Goal: Task Accomplishment & Management: Manage account settings

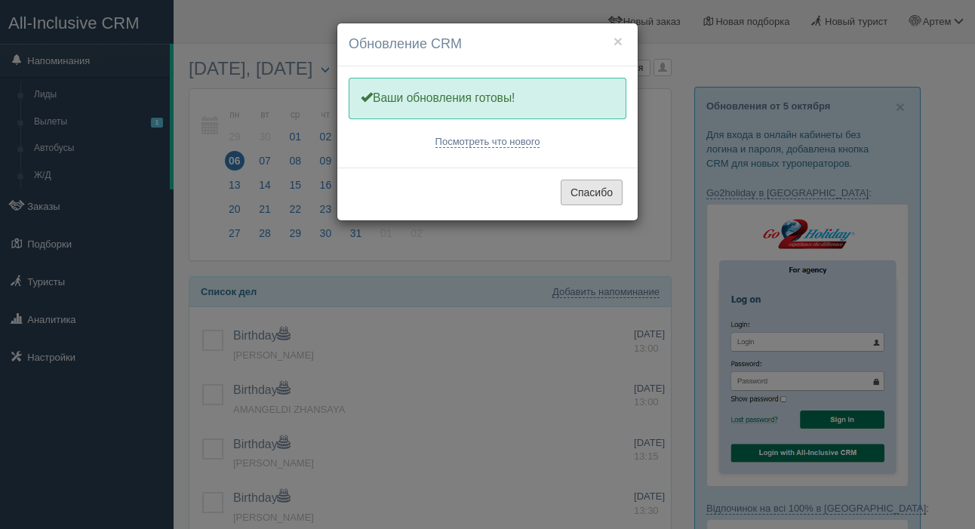
click at [593, 188] on button "Спасибо" at bounding box center [592, 193] width 62 height 26
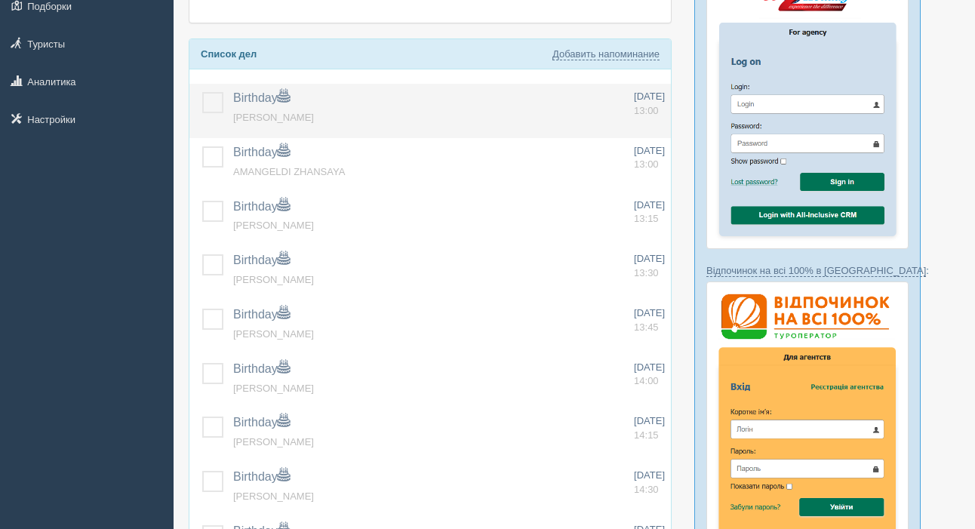
scroll to position [242, 0]
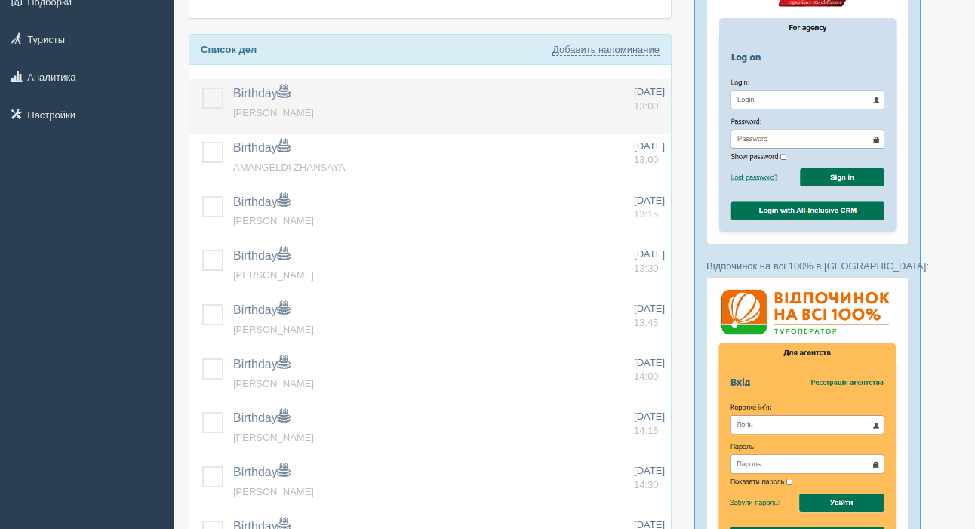
click at [202, 88] on label at bounding box center [202, 88] width 0 height 0
click at [0, 0] on input "checkbox" at bounding box center [0, 0] width 0 height 0
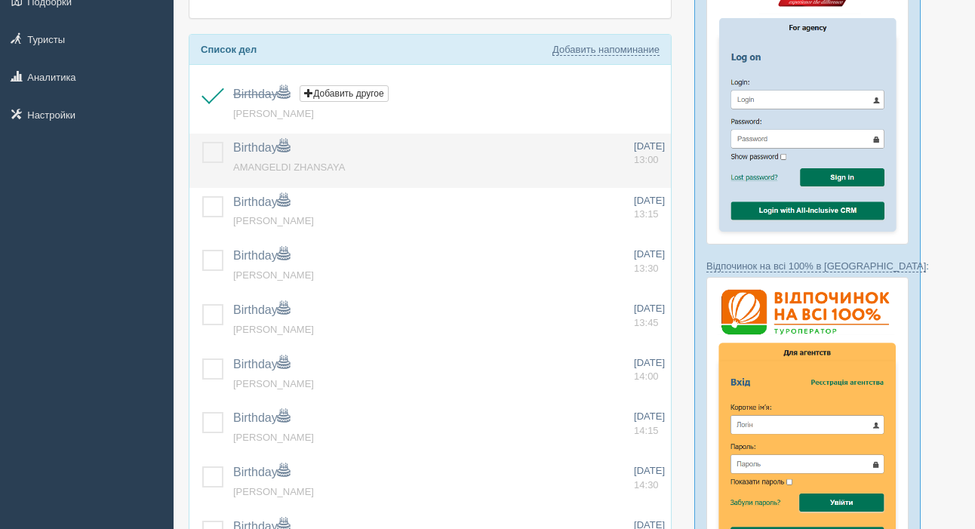
click at [202, 142] on label at bounding box center [202, 142] width 0 height 0
click at [0, 0] on input "checkbox" at bounding box center [0, 0] width 0 height 0
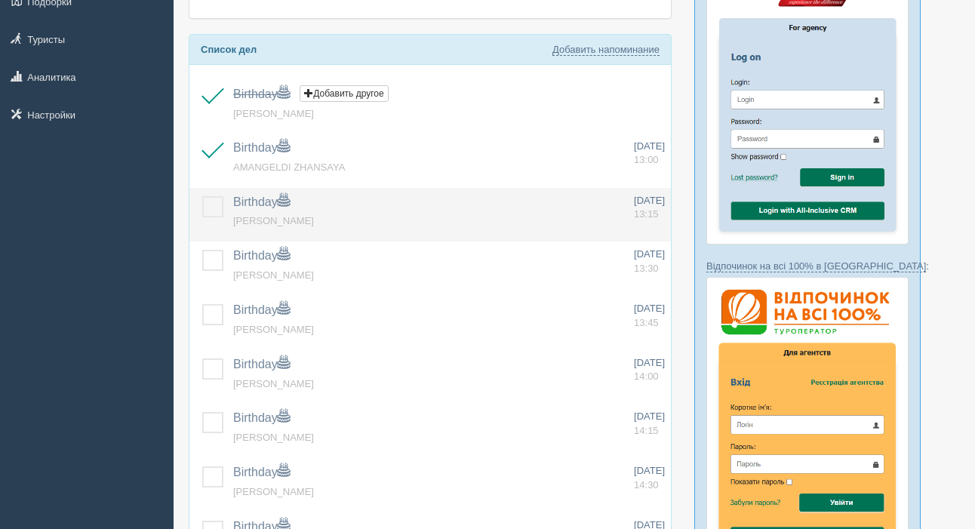
scroll to position [242, 0]
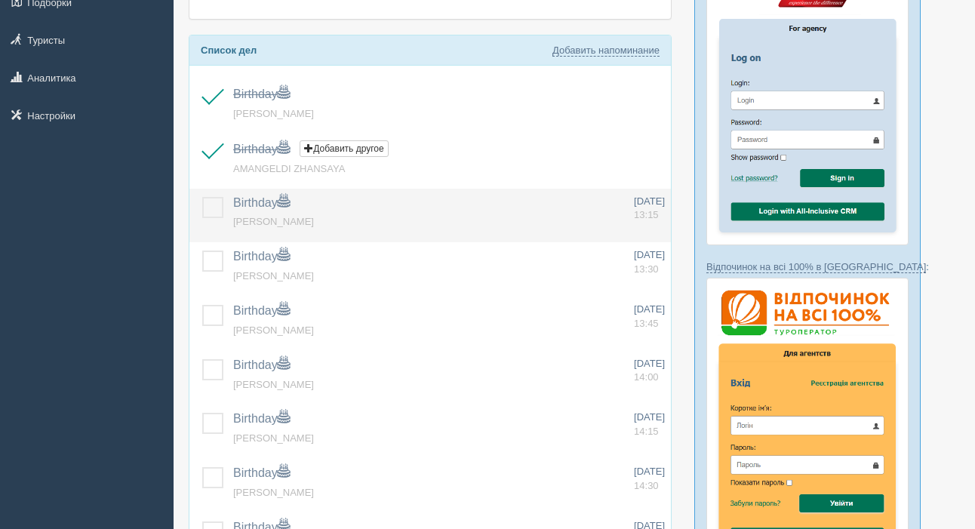
drag, startPoint x: 212, startPoint y: 204, endPoint x: 211, endPoint y: 236, distance: 31.7
click at [202, 197] on label at bounding box center [202, 197] width 0 height 0
click at [0, 0] on input "checkbox" at bounding box center [0, 0] width 0 height 0
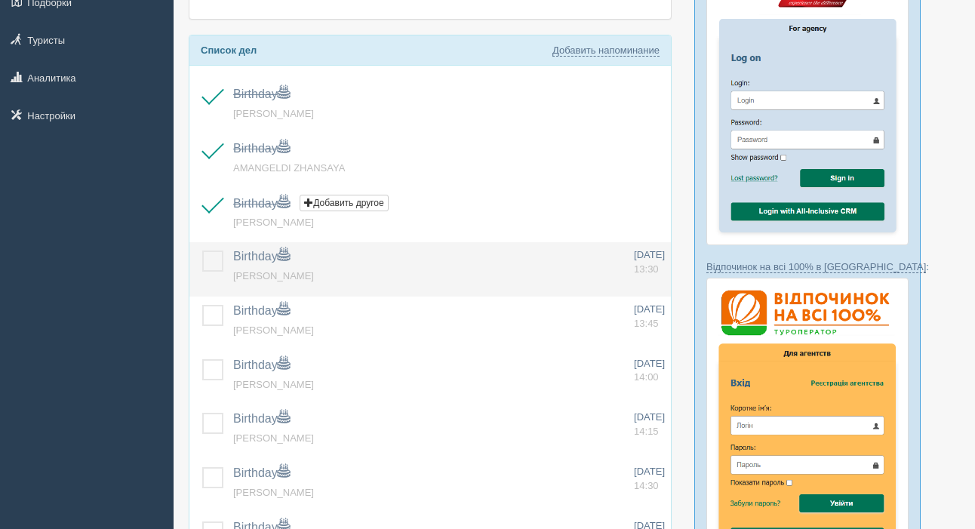
click at [202, 251] on label at bounding box center [202, 251] width 0 height 0
click at [0, 0] on input "checkbox" at bounding box center [0, 0] width 0 height 0
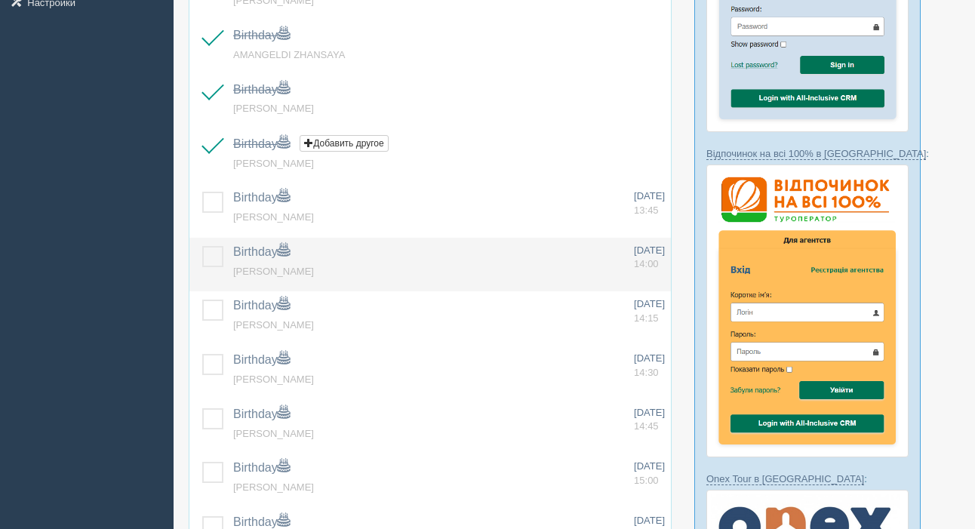
scroll to position [360, 0]
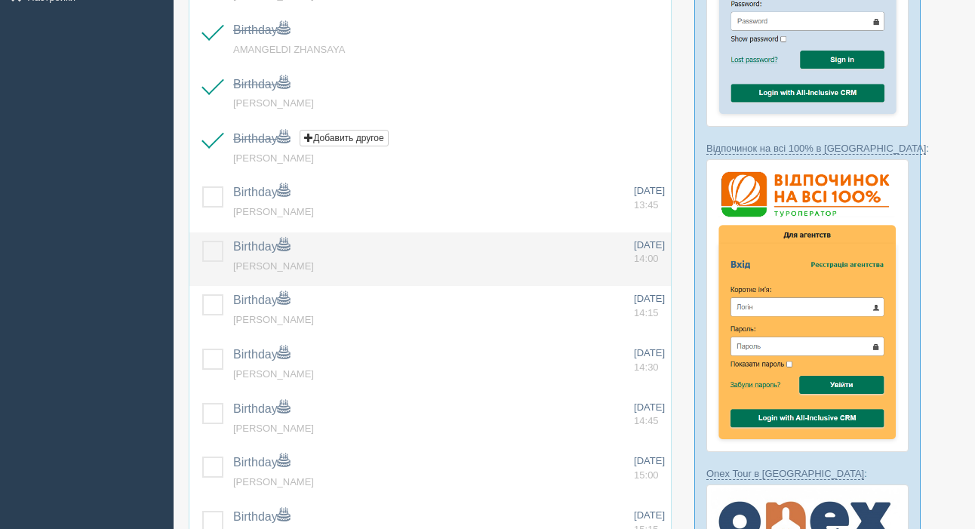
click at [199, 250] on td at bounding box center [208, 260] width 38 height 54
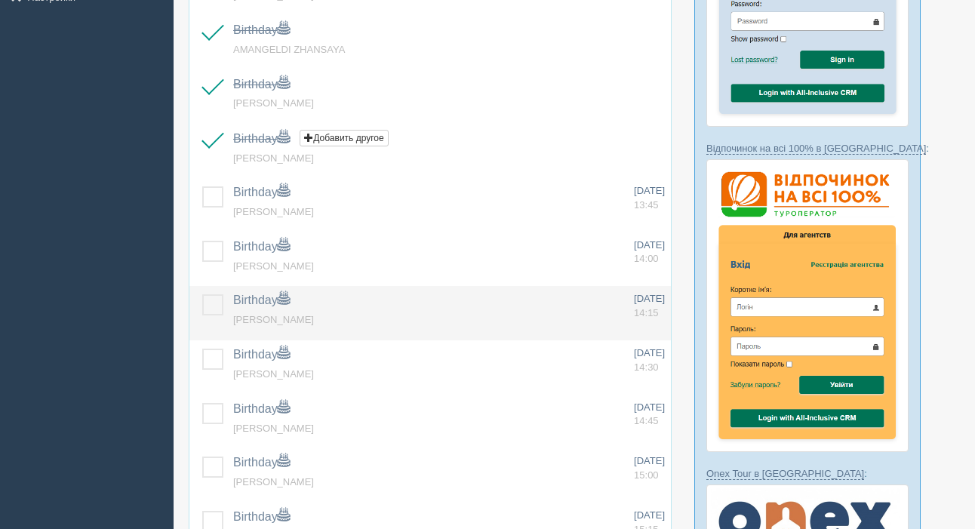
click at [202, 294] on label at bounding box center [202, 294] width 0 height 0
click at [0, 0] on input "checkbox" at bounding box center [0, 0] width 0 height 0
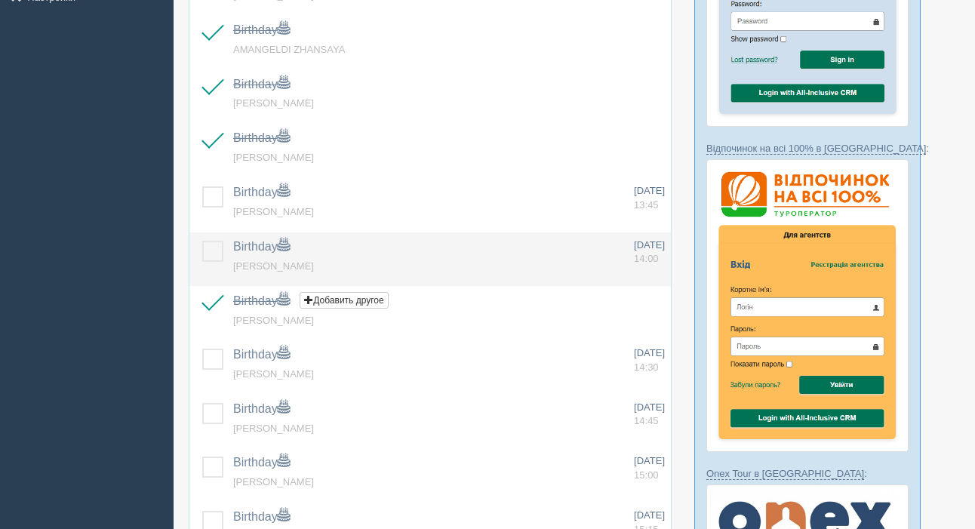
click at [202, 241] on label at bounding box center [202, 241] width 0 height 0
click at [0, 0] on input "checkbox" at bounding box center [0, 0] width 0 height 0
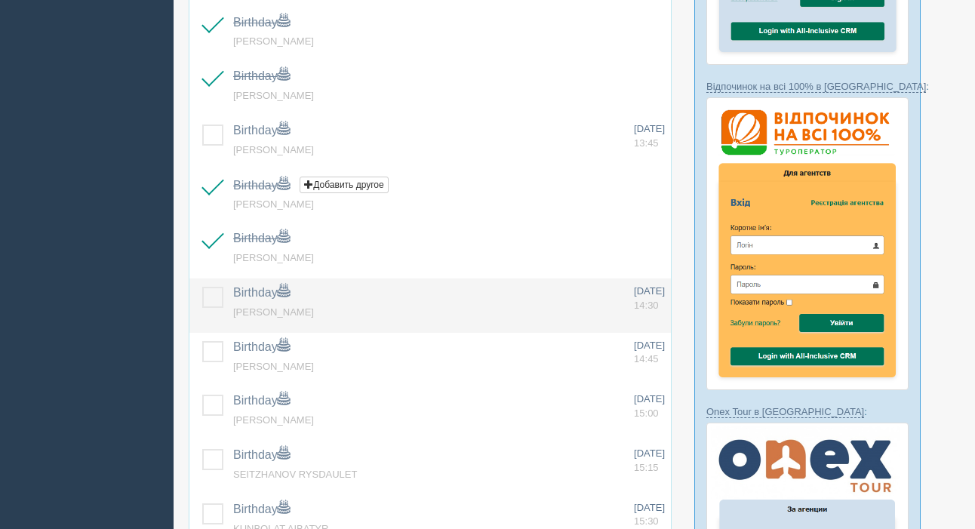
click at [202, 287] on label at bounding box center [202, 287] width 0 height 0
click at [0, 0] on input "checkbox" at bounding box center [0, 0] width 0 height 0
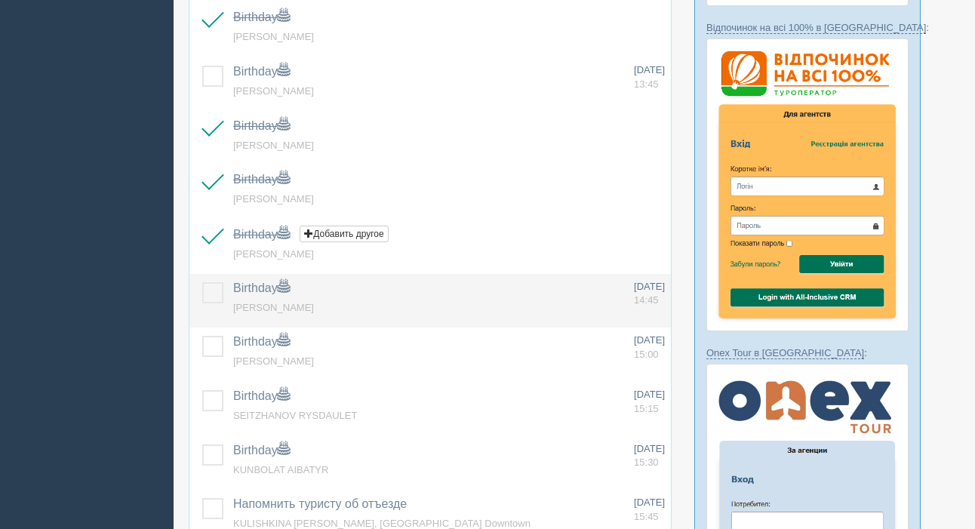
click at [202, 282] on label at bounding box center [202, 282] width 0 height 0
click at [0, 0] on input "checkbox" at bounding box center [0, 0] width 0 height 0
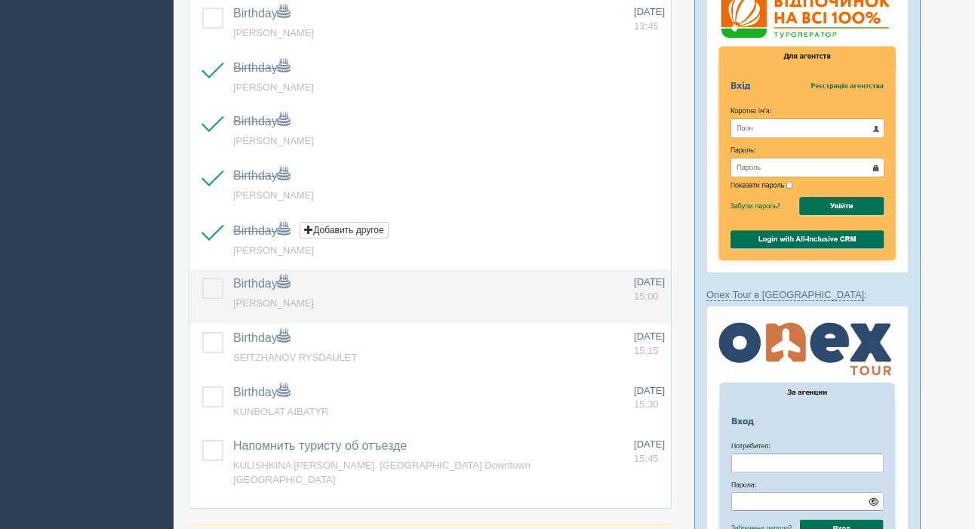
scroll to position [540, 0]
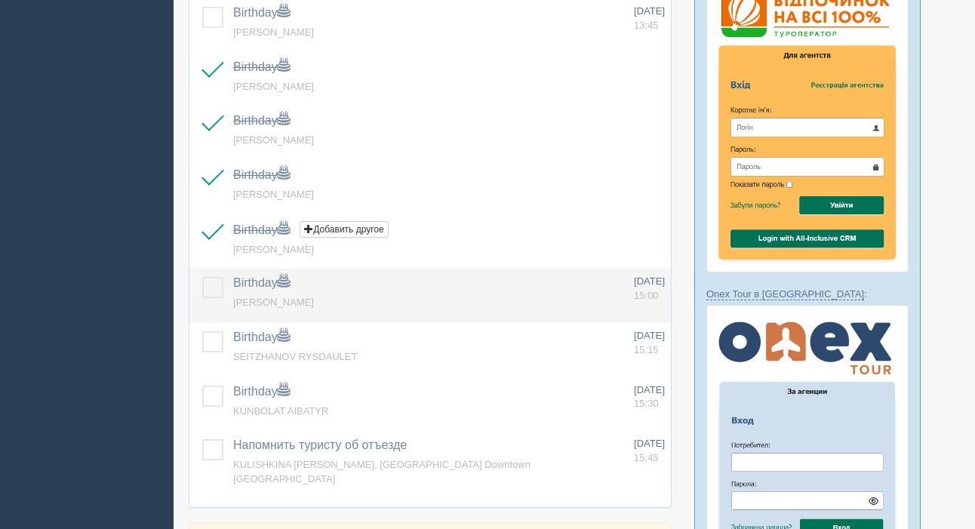
click at [202, 277] on label at bounding box center [202, 277] width 0 height 0
click at [0, 0] on input "checkbox" at bounding box center [0, 0] width 0 height 0
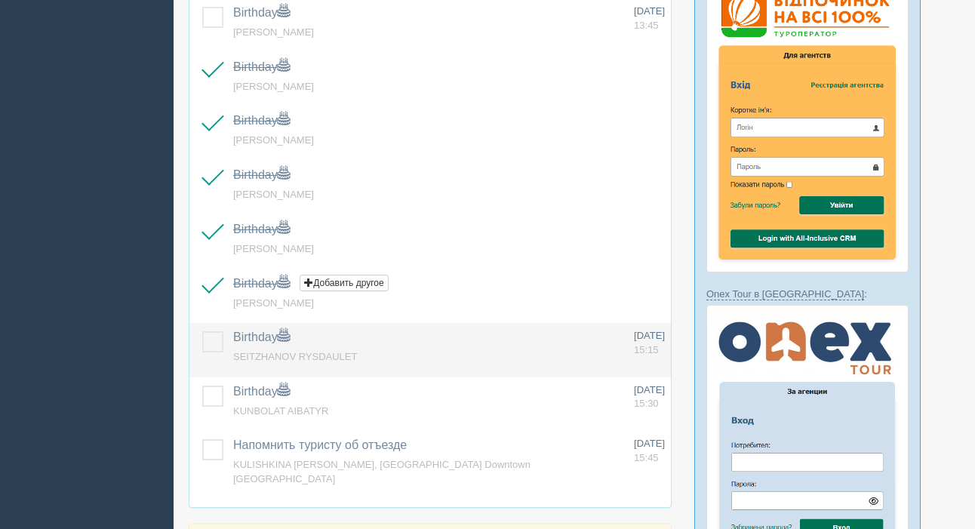
click at [202, 331] on label at bounding box center [202, 331] width 0 height 0
click at [0, 0] on input "checkbox" at bounding box center [0, 0] width 0 height 0
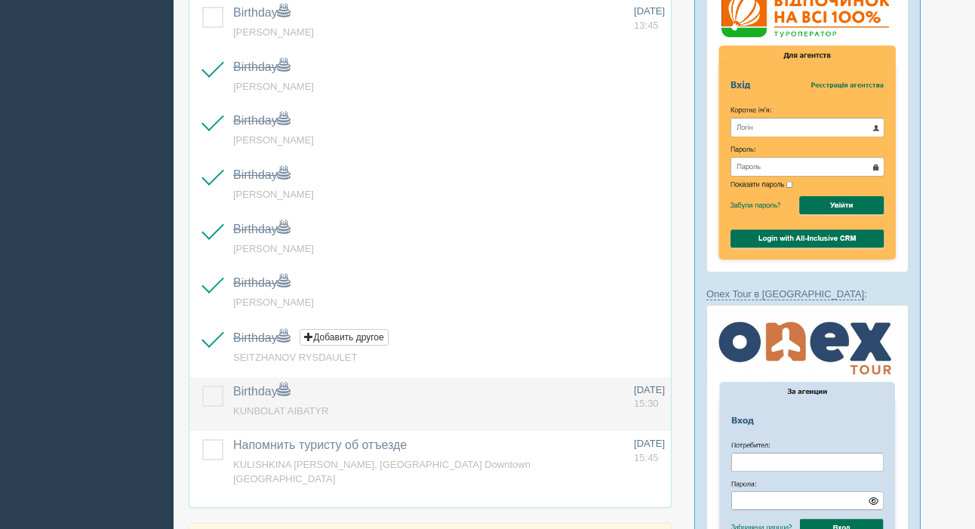
click at [202, 386] on label at bounding box center [202, 386] width 0 height 0
click at [0, 0] on input "checkbox" at bounding box center [0, 0] width 0 height 0
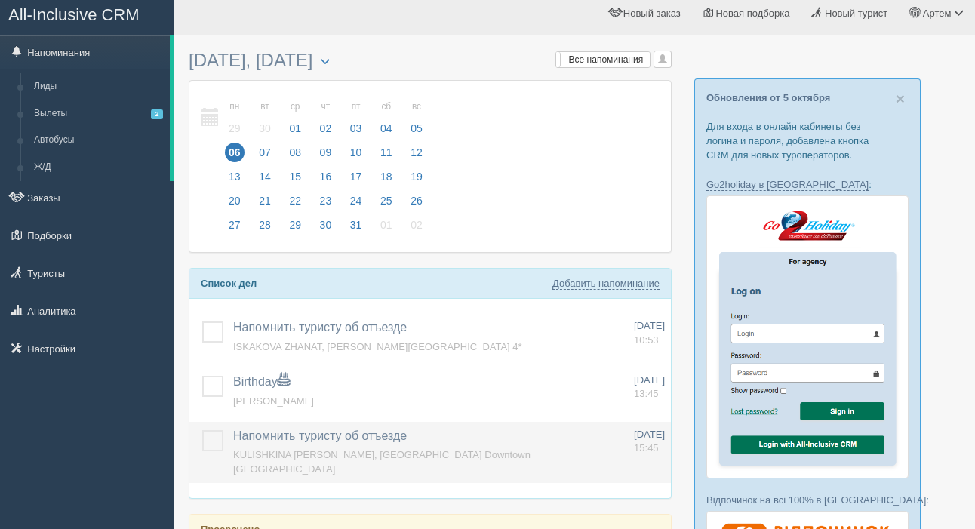
scroll to position [8, 0]
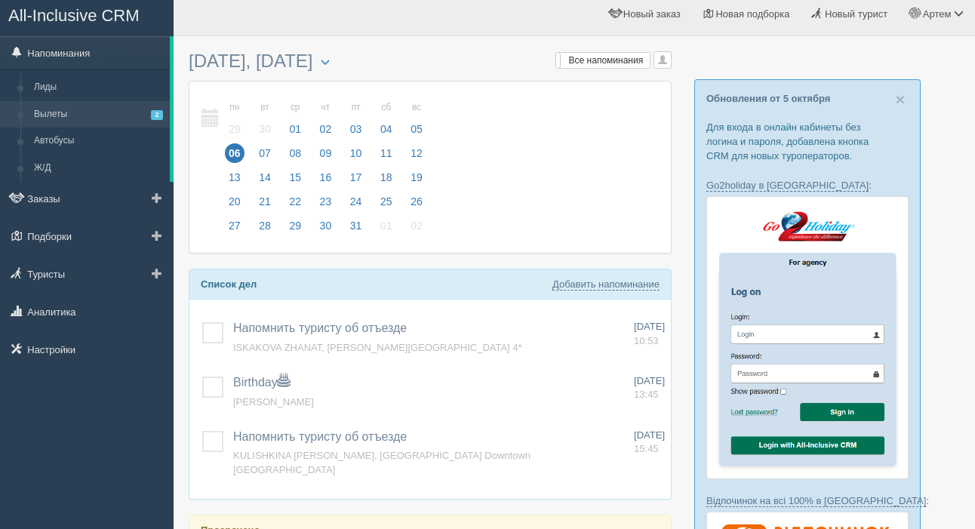
click at [51, 106] on link "Вылеты 2" at bounding box center [98, 114] width 143 height 27
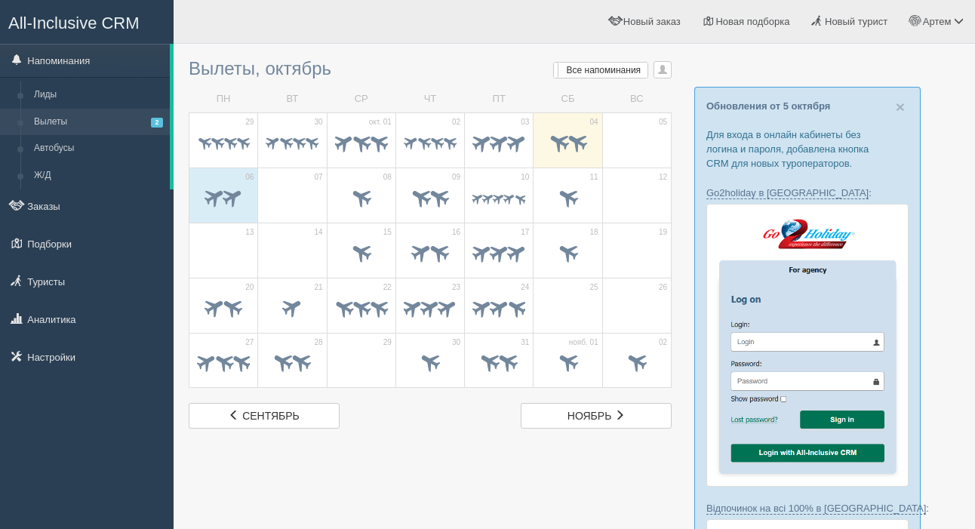
click at [624, 143] on span at bounding box center [637, 144] width 53 height 26
click at [240, 192] on span at bounding box center [232, 196] width 25 height 25
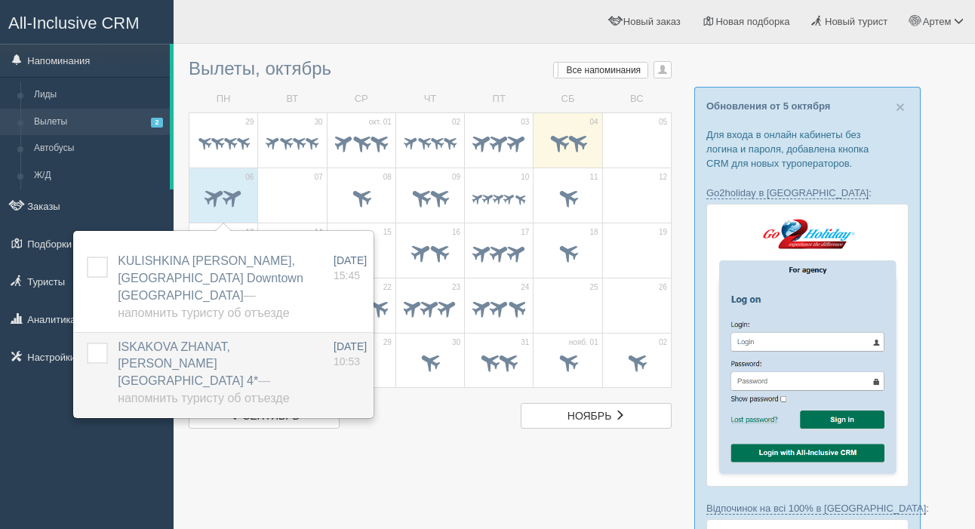
click at [266, 374] on span "— Напомнить туристу об отъезде" at bounding box center [203, 389] width 171 height 30
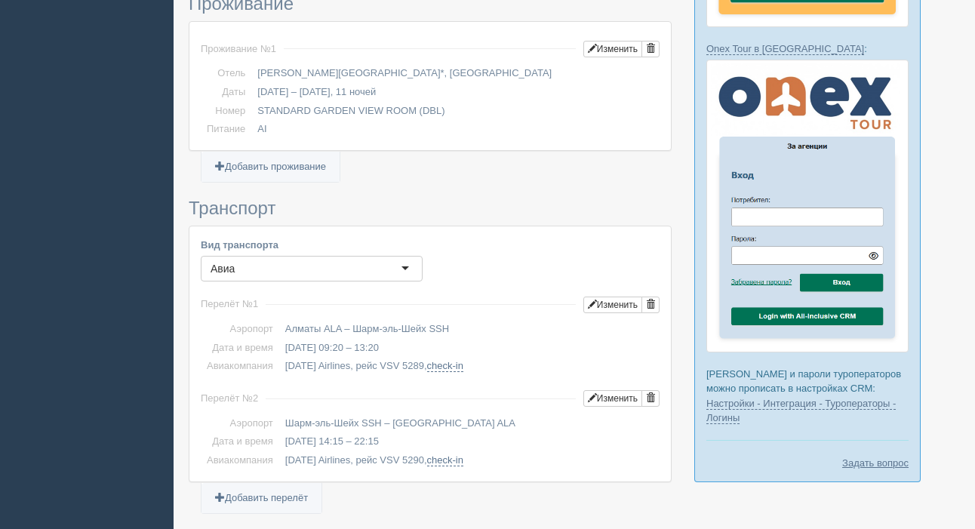
scroll to position [788, 0]
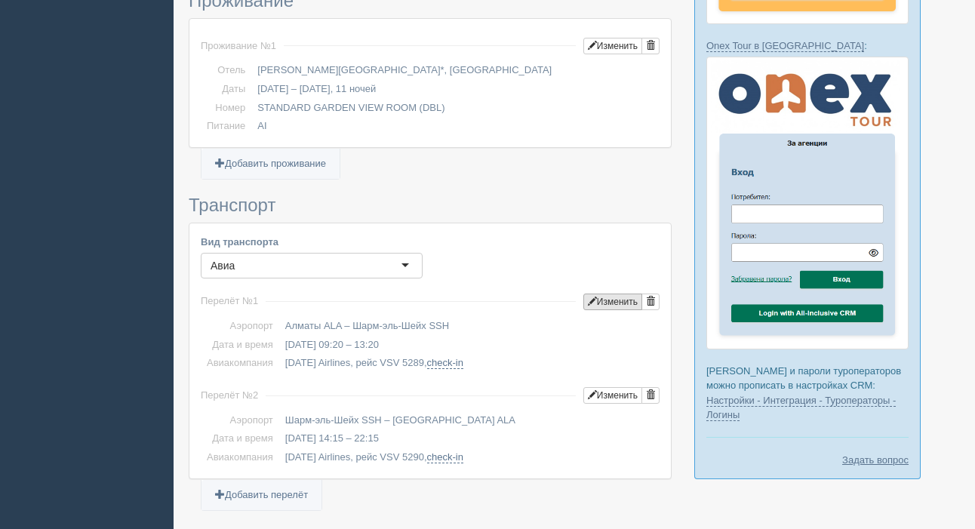
click at [591, 294] on button "Изменить" at bounding box center [613, 302] width 59 height 17
type input "09:20"
type input "13:20"
type input "VSV 5289"
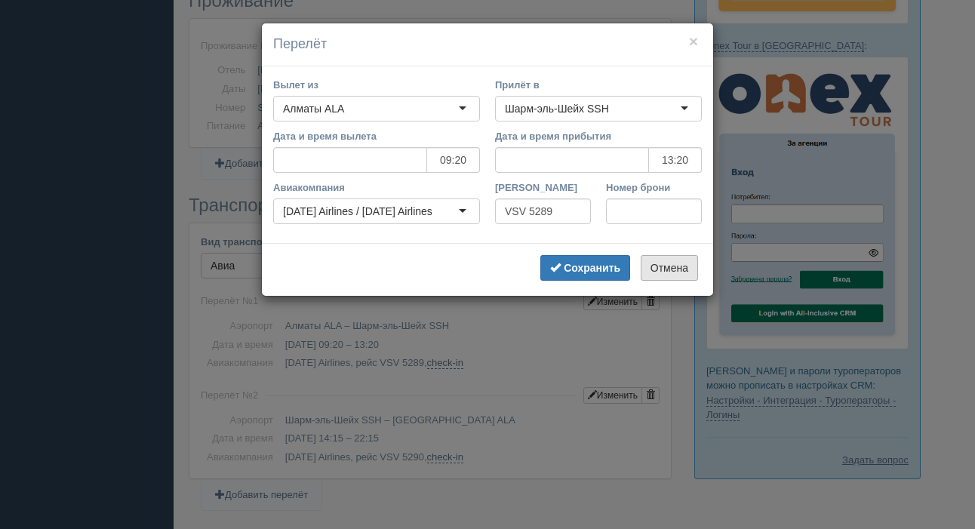
click at [664, 271] on button "Отмена" at bounding box center [669, 268] width 57 height 26
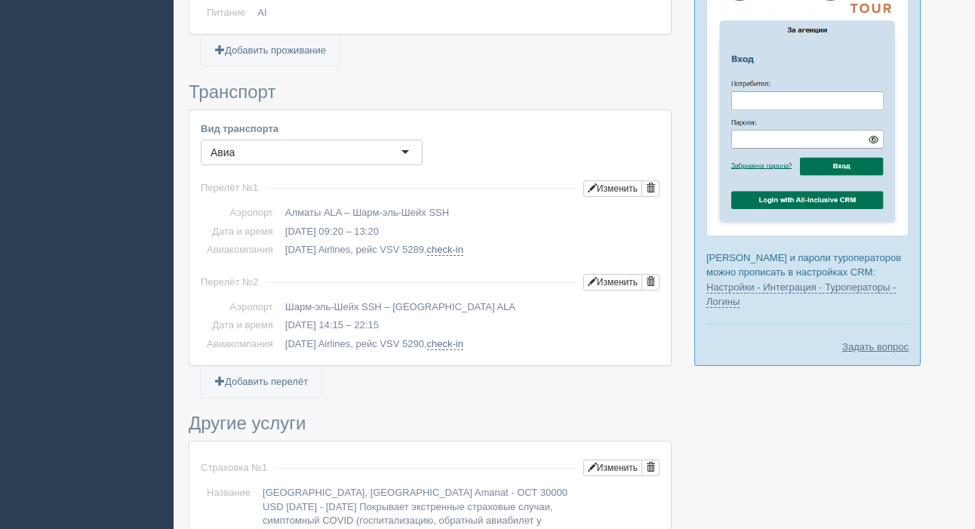
scroll to position [1369, 0]
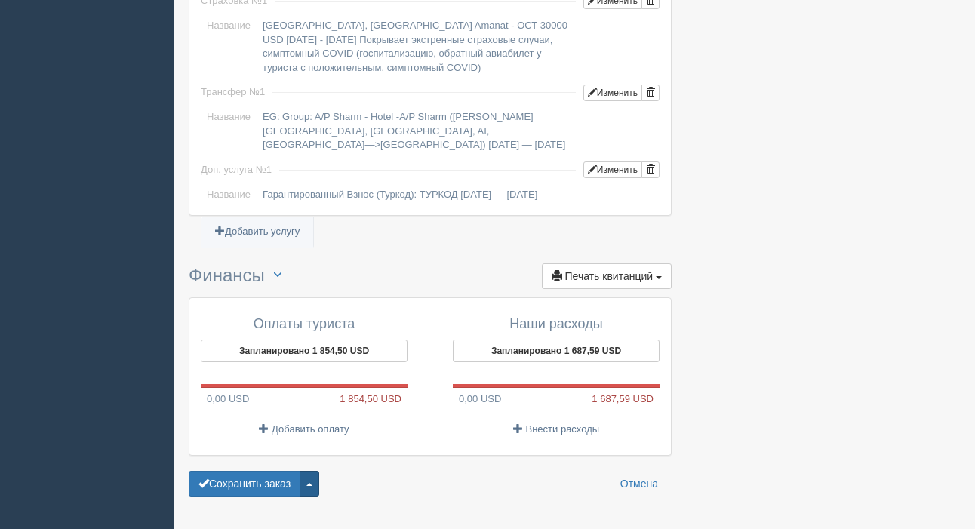
click at [319, 471] on button "button" at bounding box center [310, 484] width 20 height 26
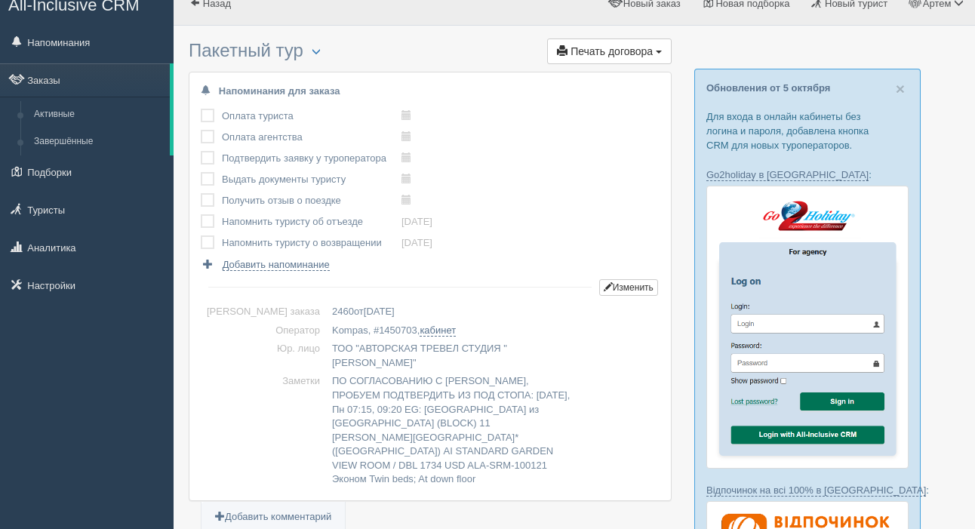
scroll to position [17, 0]
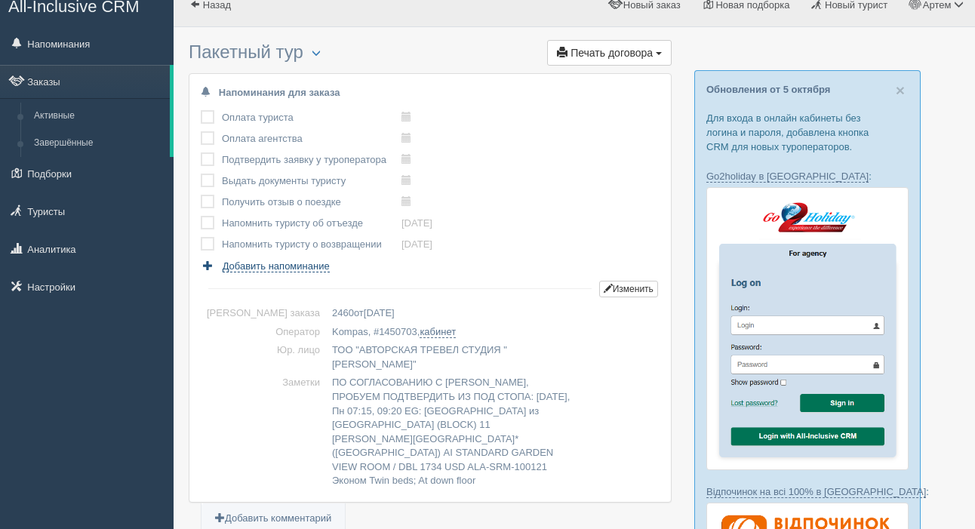
click at [270, 265] on span "Добавить напоминание" at bounding box center [276, 266] width 107 height 12
select select "9"
select select "50"
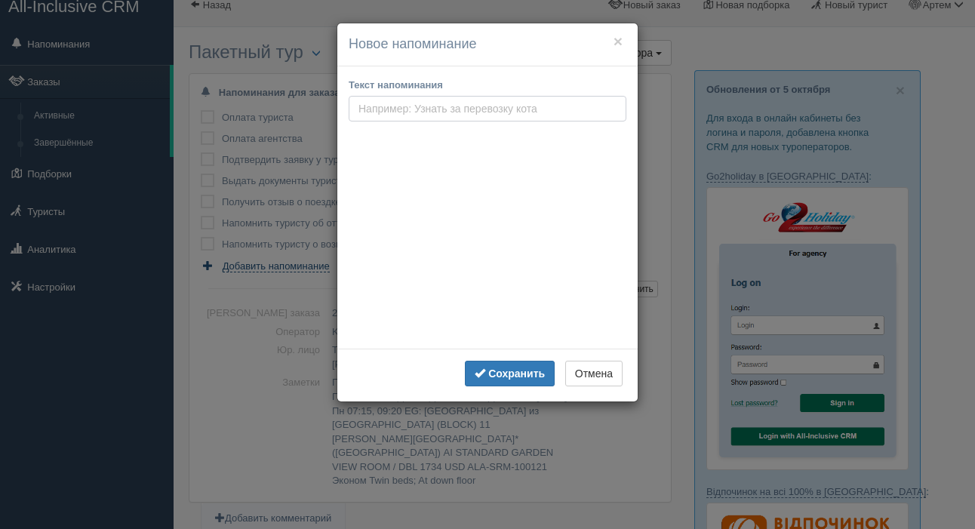
scroll to position [16, 0]
click at [621, 42] on button "×" at bounding box center [618, 41] width 9 height 16
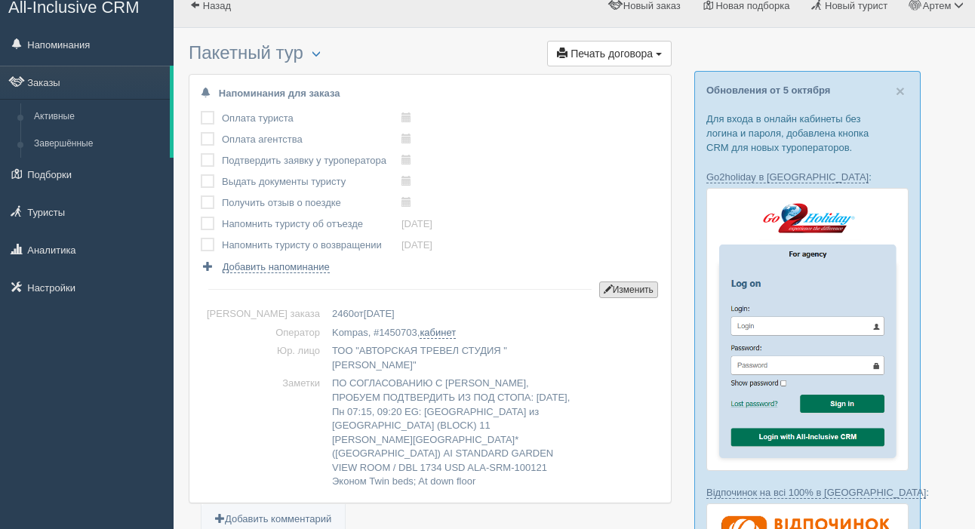
click at [613, 291] on button "Изменить" at bounding box center [628, 290] width 59 height 17
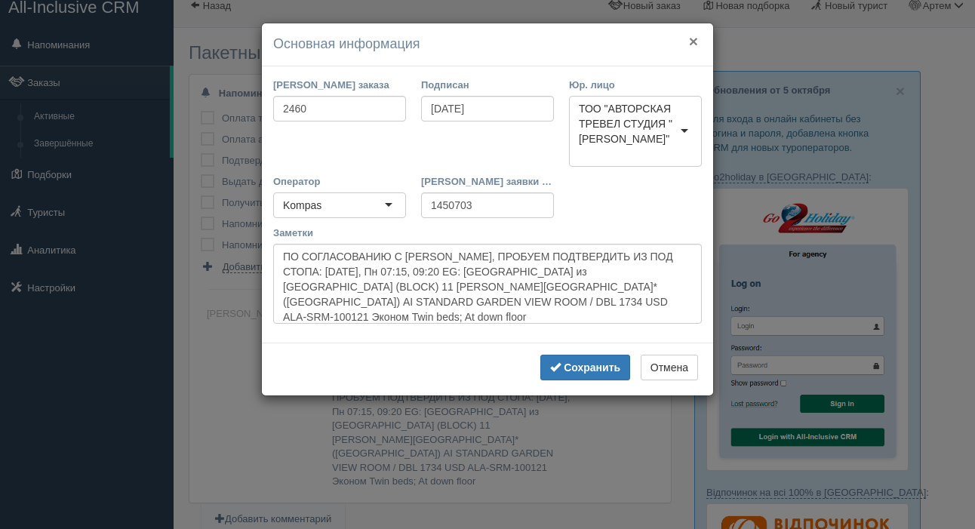
click at [695, 38] on button "×" at bounding box center [693, 41] width 9 height 16
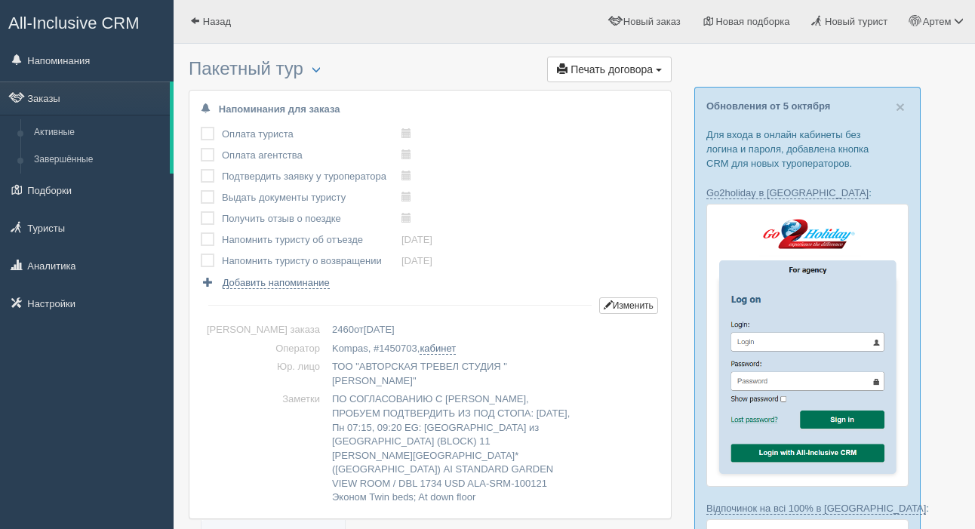
scroll to position [5, 0]
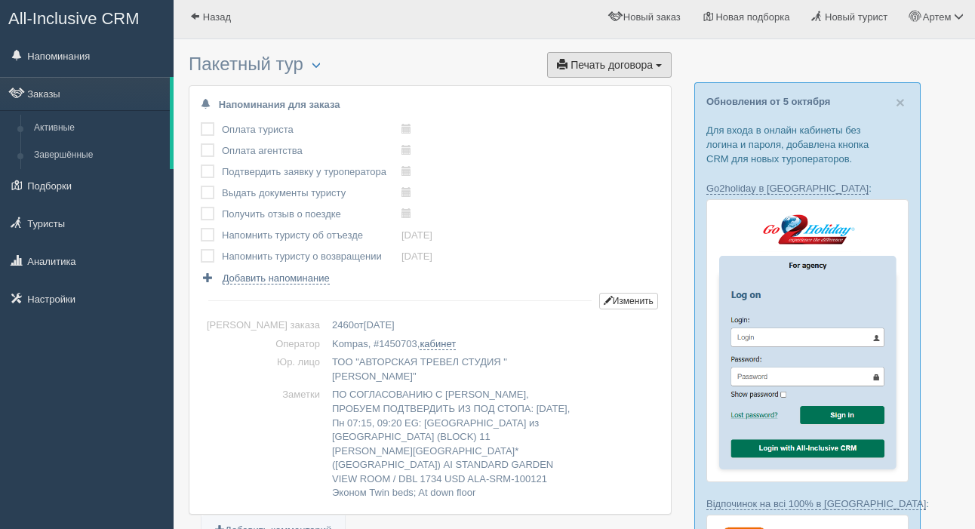
click at [602, 63] on span "Печать договора" at bounding box center [612, 65] width 82 height 12
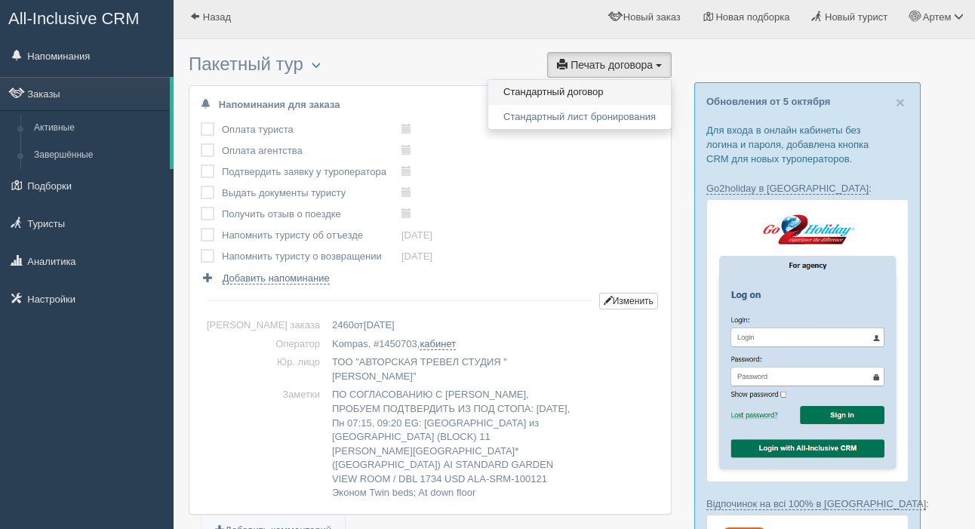
click at [573, 92] on link "Стандартный договор" at bounding box center [579, 92] width 183 height 25
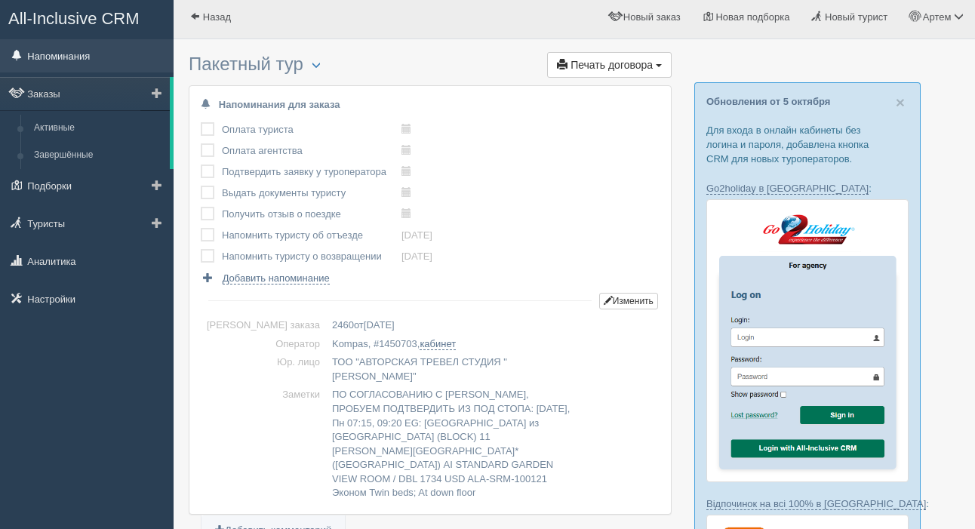
click at [57, 52] on link "Напоминания" at bounding box center [87, 55] width 174 height 33
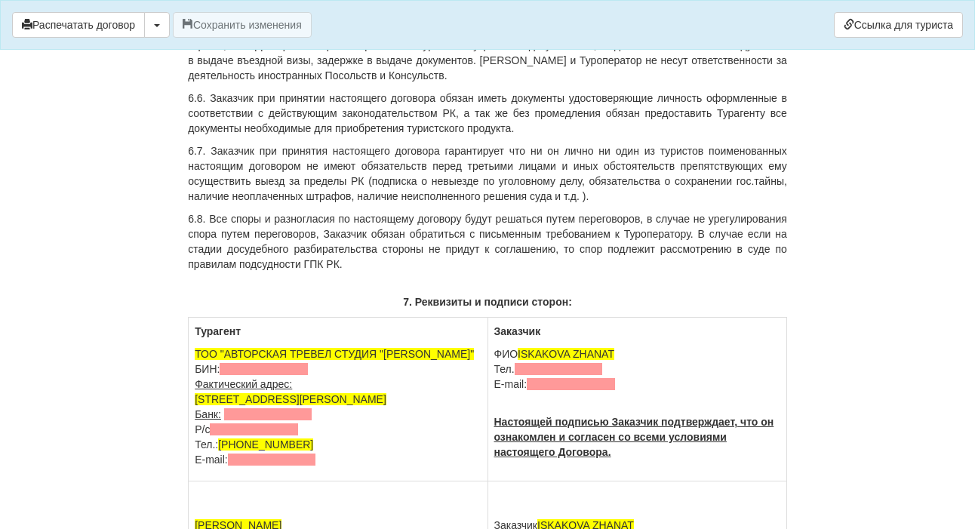
scroll to position [2722, 0]
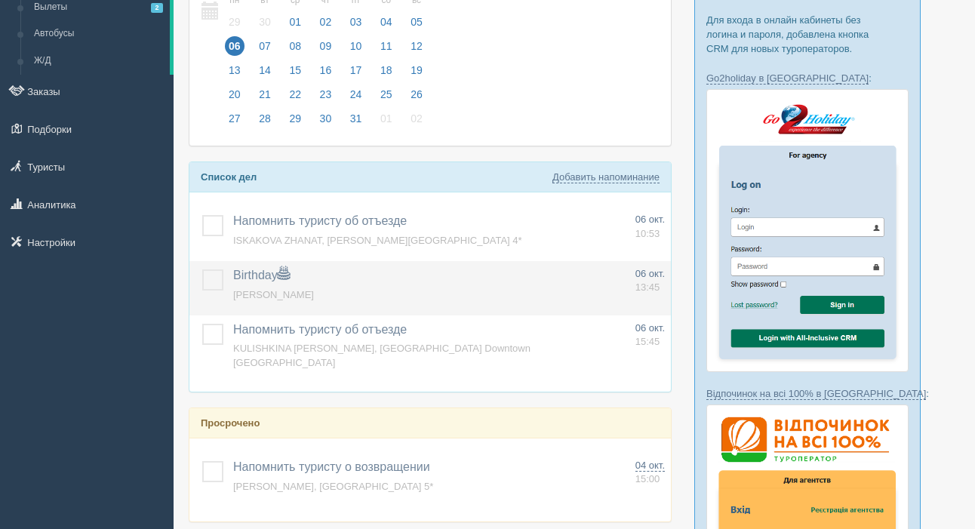
scroll to position [116, 0]
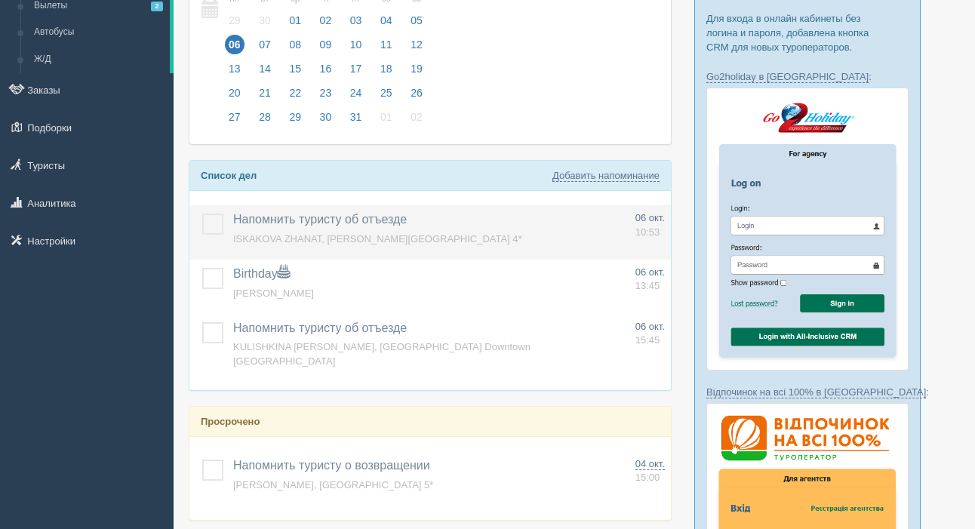
click at [202, 214] on label at bounding box center [202, 214] width 0 height 0
click at [0, 0] on input "checkbox" at bounding box center [0, 0] width 0 height 0
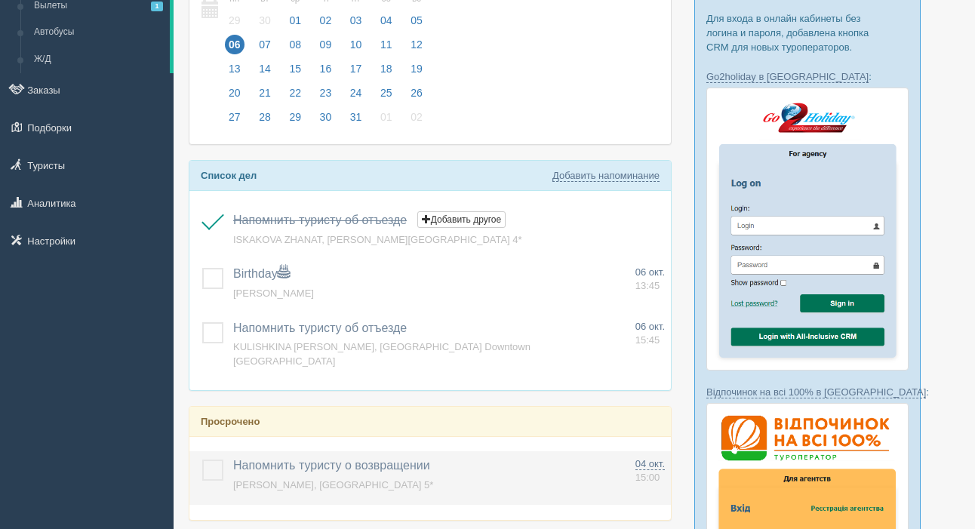
click at [202, 460] on label at bounding box center [202, 460] width 0 height 0
click at [0, 0] on input "checkbox" at bounding box center [0, 0] width 0 height 0
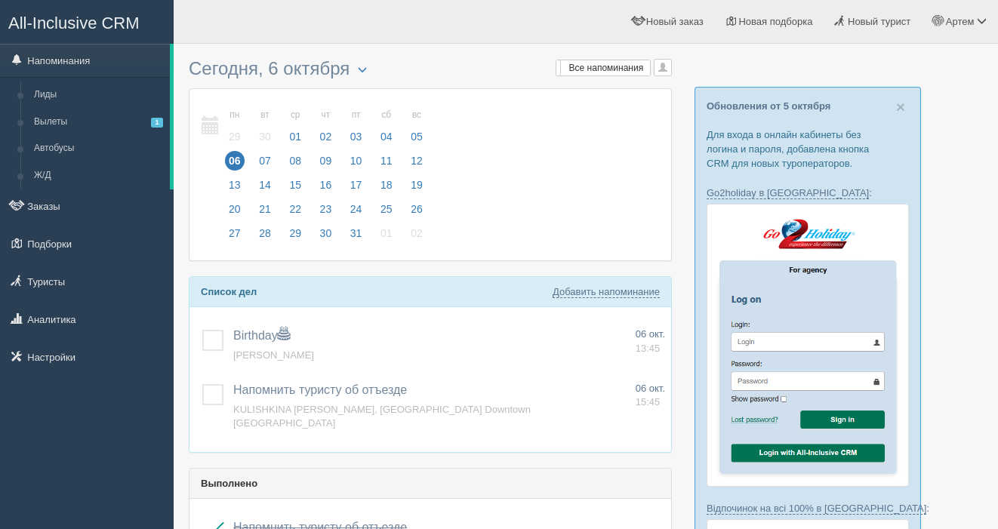
click at [898, 112] on span "×" at bounding box center [900, 106] width 9 height 17
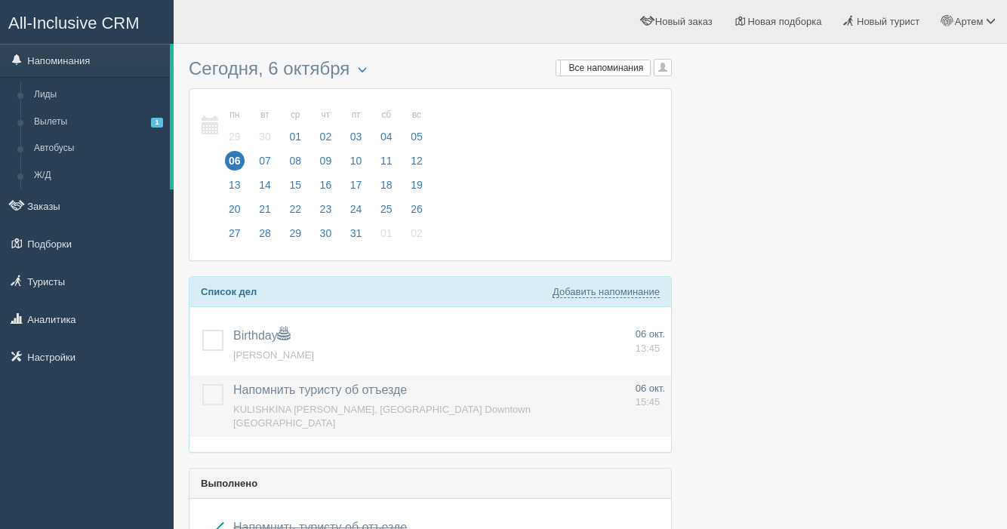
click at [202, 384] on label at bounding box center [202, 384] width 0 height 0
click at [0, 0] on input "checkbox" at bounding box center [0, 0] width 0 height 0
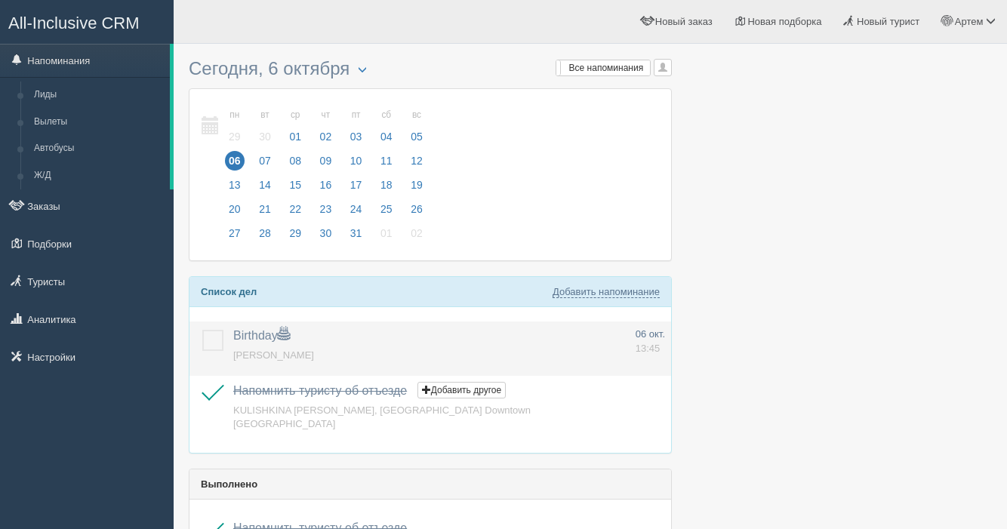
click at [202, 330] on label at bounding box center [202, 330] width 0 height 0
click at [0, 0] on input "checkbox" at bounding box center [0, 0] width 0 height 0
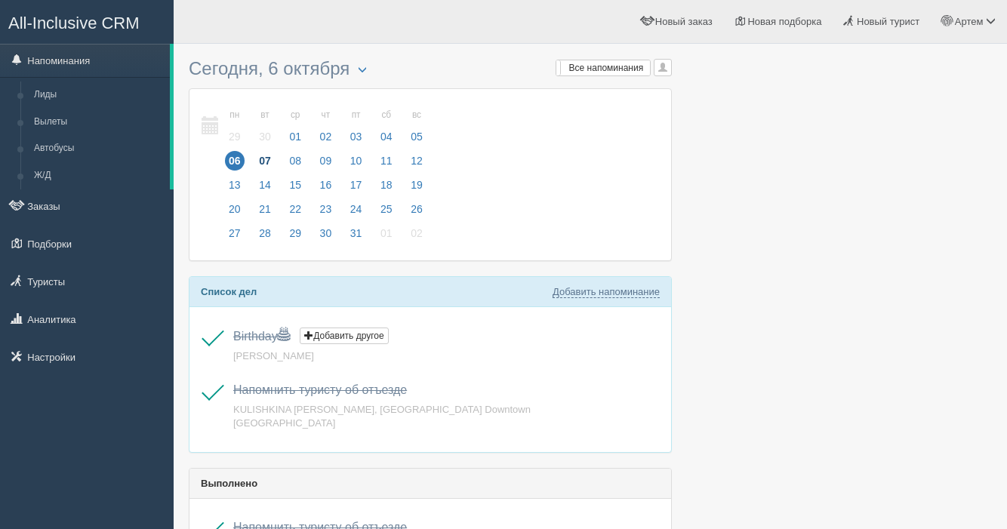
click at [262, 159] on span "07" at bounding box center [265, 161] width 20 height 20
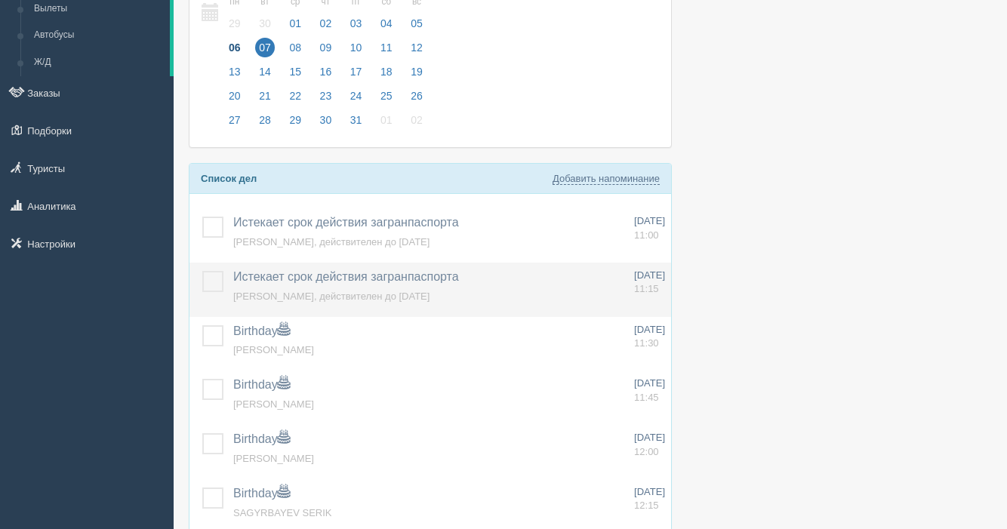
scroll to position [114, 0]
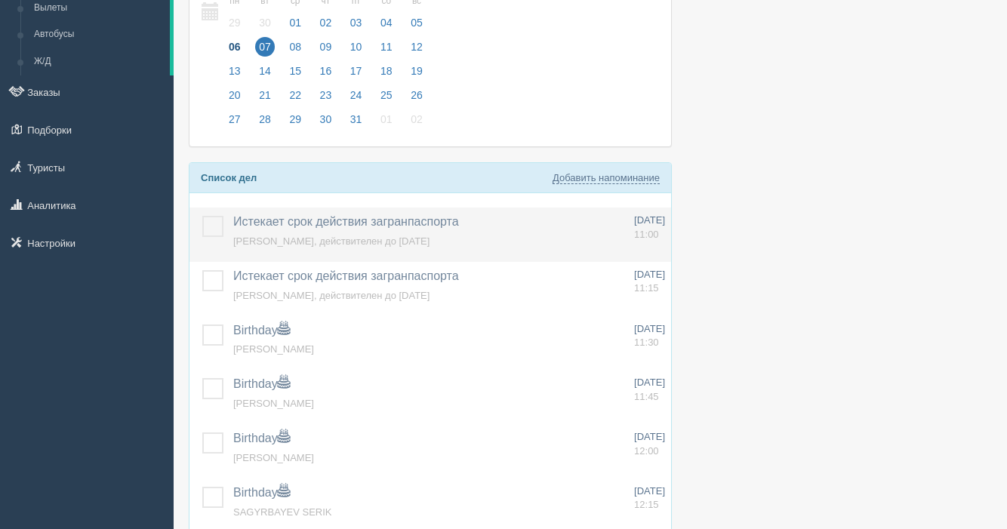
click at [202, 216] on label at bounding box center [202, 216] width 0 height 0
click at [0, 0] on input "checkbox" at bounding box center [0, 0] width 0 height 0
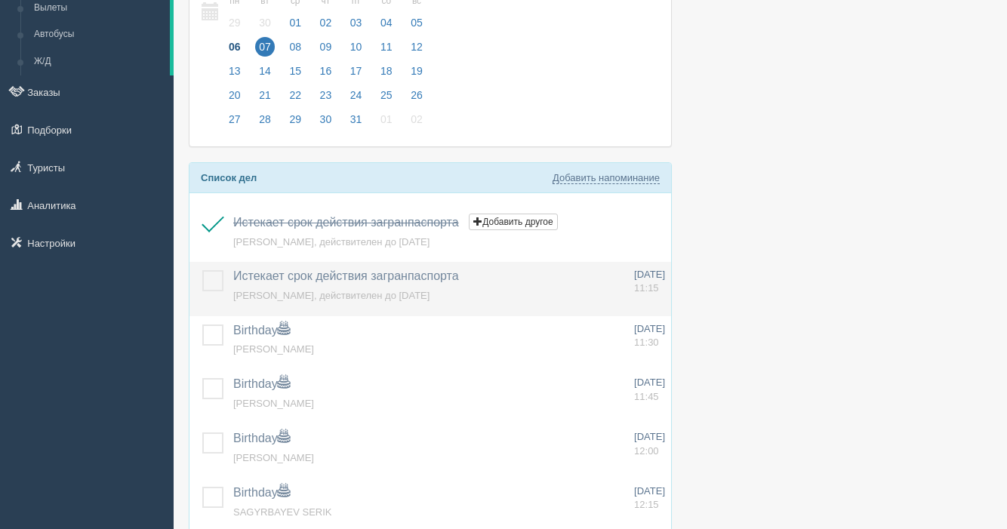
click at [202, 270] on label at bounding box center [202, 270] width 0 height 0
click at [0, 0] on input "checkbox" at bounding box center [0, 0] width 0 height 0
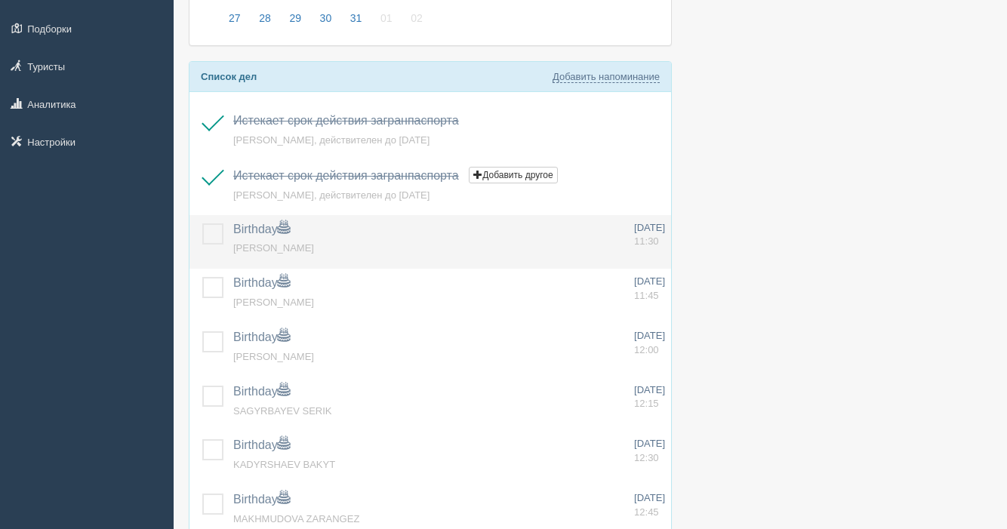
scroll to position [216, 0]
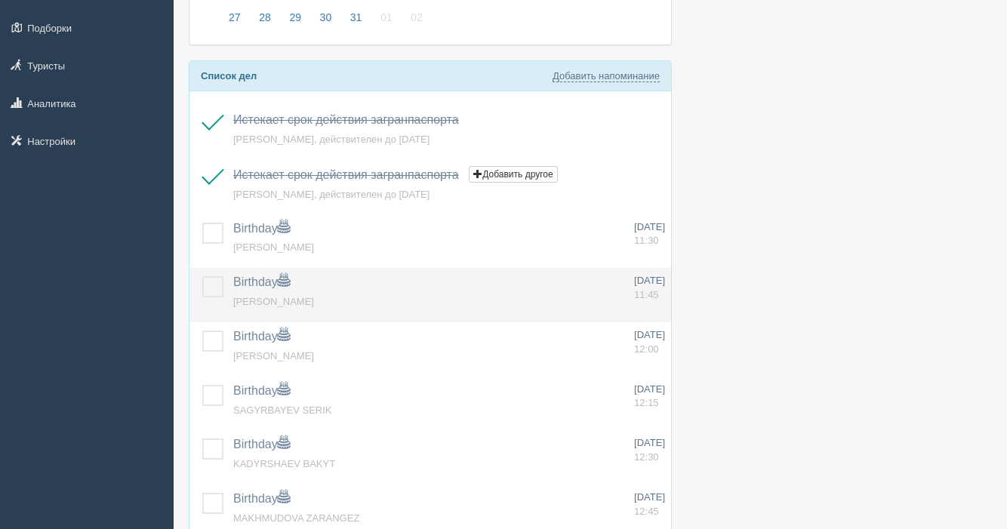
drag, startPoint x: 215, startPoint y: 290, endPoint x: 205, endPoint y: 331, distance: 42.1
click at [202, 276] on label at bounding box center [202, 276] width 0 height 0
click at [0, 0] on input "checkbox" at bounding box center [0, 0] width 0 height 0
click at [202, 276] on label at bounding box center [202, 276] width 0 height 0
click at [0, 0] on input "checkbox" at bounding box center [0, 0] width 0 height 0
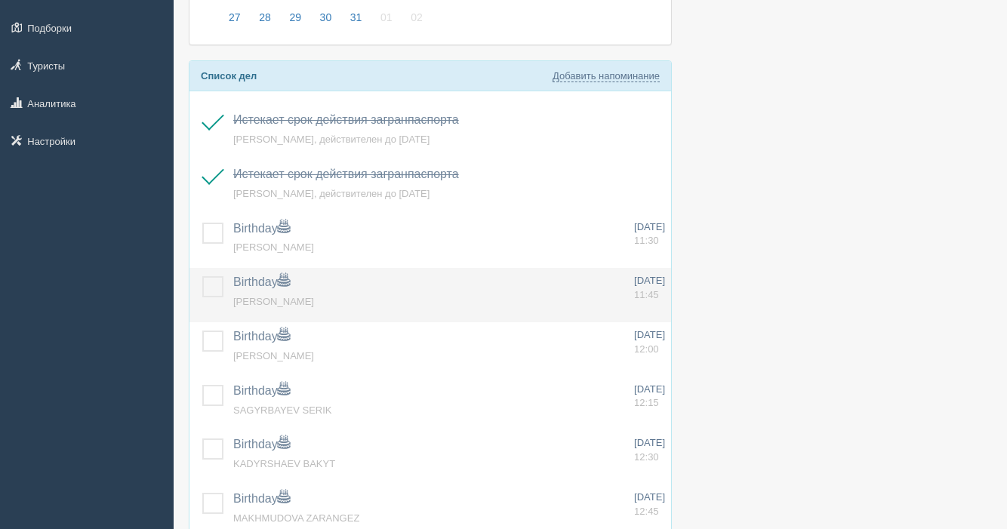
click at [202, 276] on label at bounding box center [202, 276] width 0 height 0
click at [0, 0] on input "checkbox" at bounding box center [0, 0] width 0 height 0
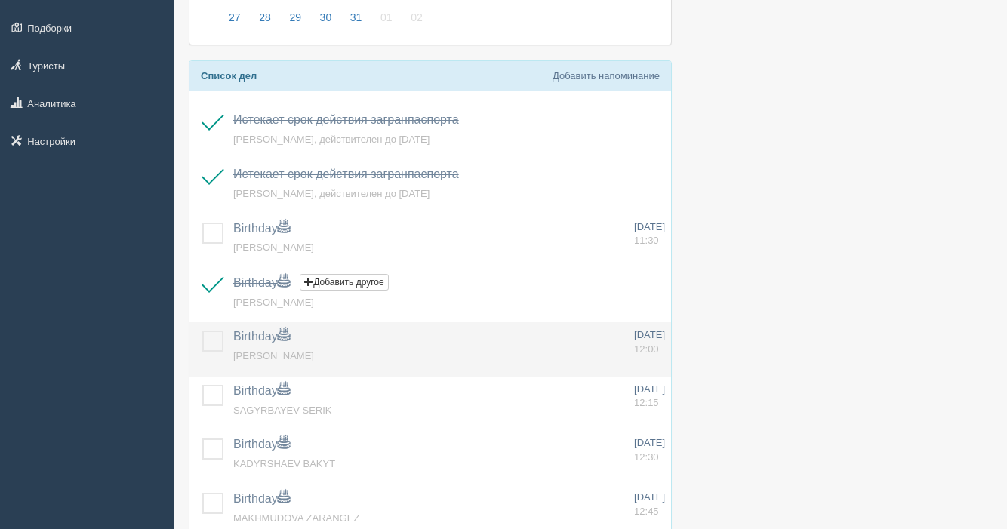
click at [202, 331] on label at bounding box center [202, 331] width 0 height 0
click at [0, 0] on input "checkbox" at bounding box center [0, 0] width 0 height 0
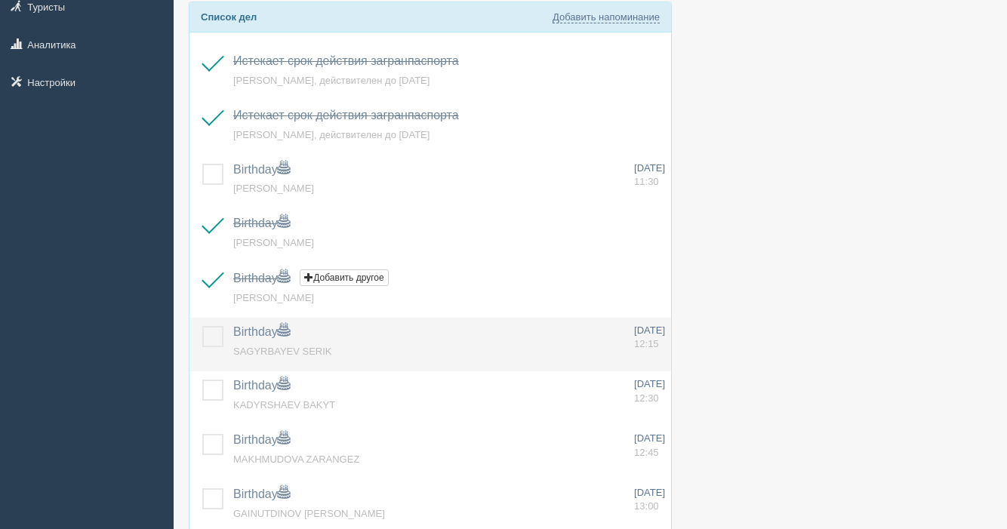
click at [214, 352] on td at bounding box center [208, 345] width 38 height 54
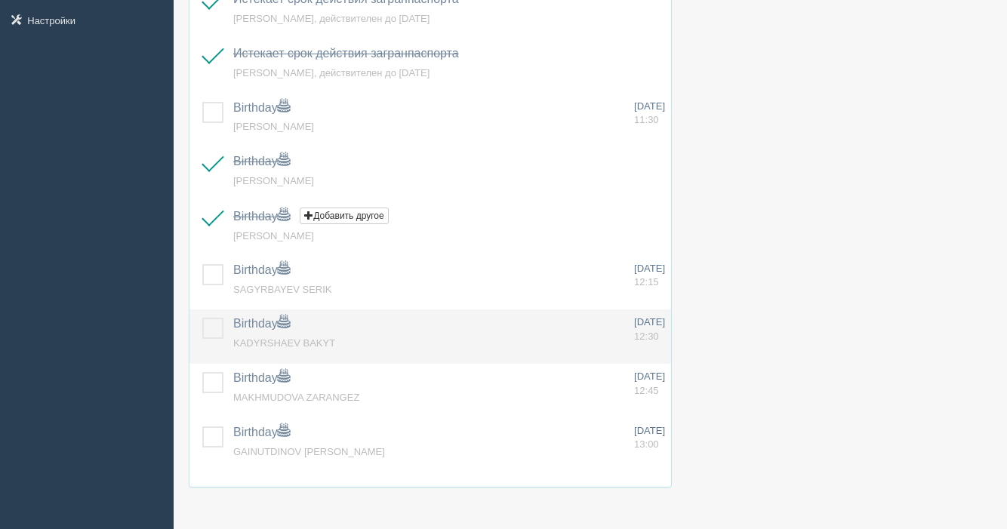
scroll to position [343, 0]
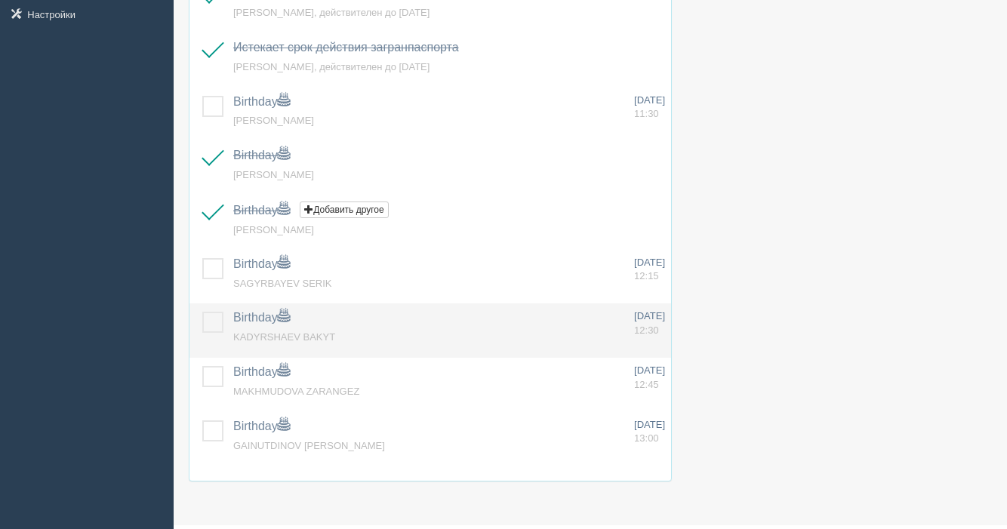
click at [202, 312] on label at bounding box center [202, 312] width 0 height 0
click at [0, 0] on input "checkbox" at bounding box center [0, 0] width 0 height 0
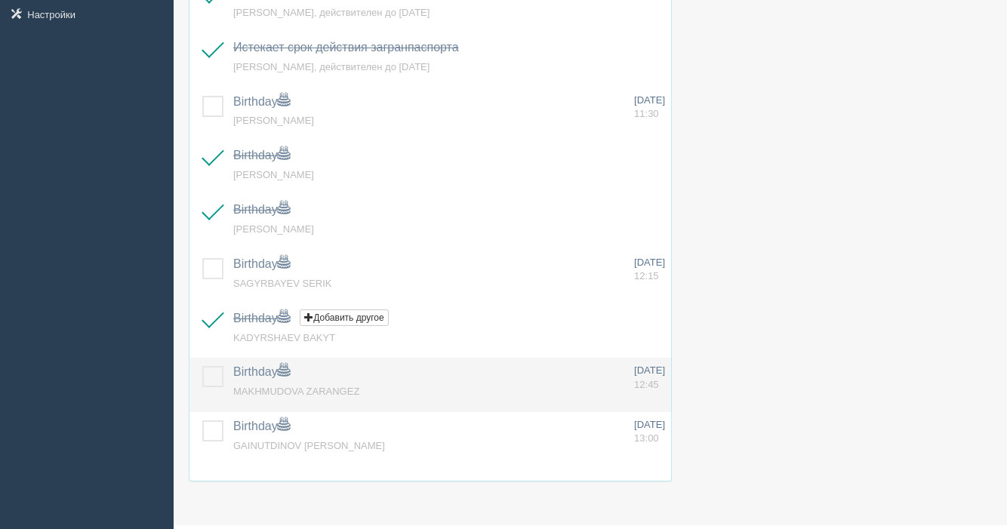
click at [202, 366] on label at bounding box center [202, 366] width 0 height 0
click at [0, 0] on input "checkbox" at bounding box center [0, 0] width 0 height 0
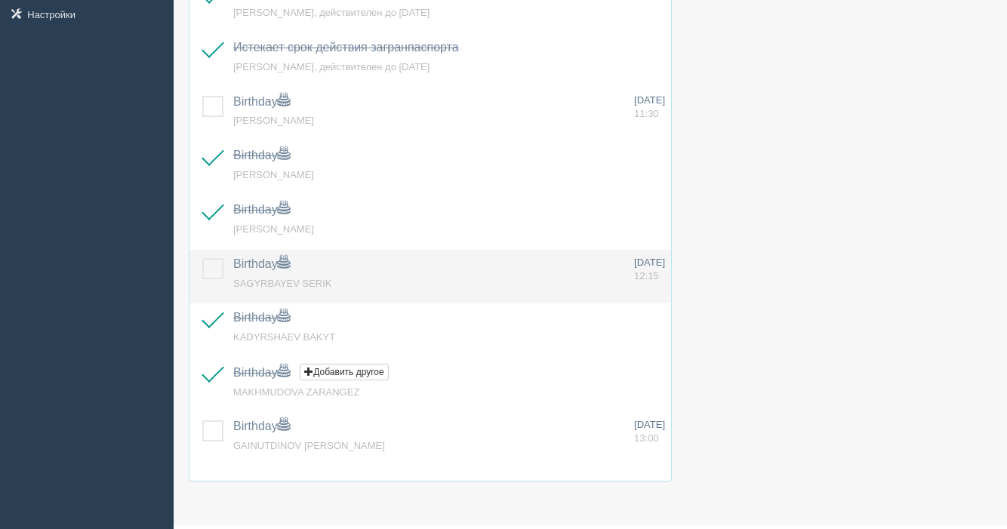
click at [202, 258] on label at bounding box center [202, 258] width 0 height 0
click at [0, 0] on input "checkbox" at bounding box center [0, 0] width 0 height 0
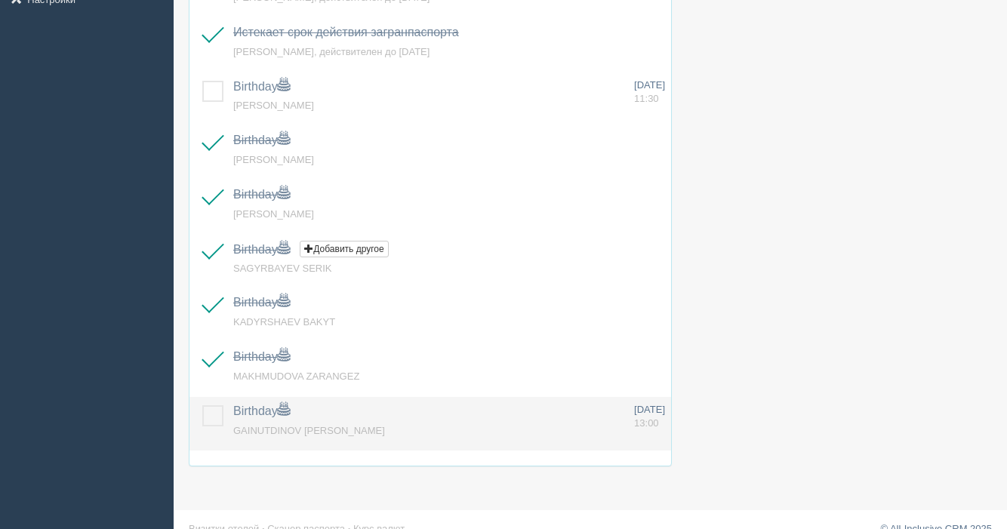
drag, startPoint x: 210, startPoint y: 421, endPoint x: 278, endPoint y: 402, distance: 70.7
click at [202, 405] on label at bounding box center [202, 405] width 0 height 0
click at [0, 0] on input "checkbox" at bounding box center [0, 0] width 0 height 0
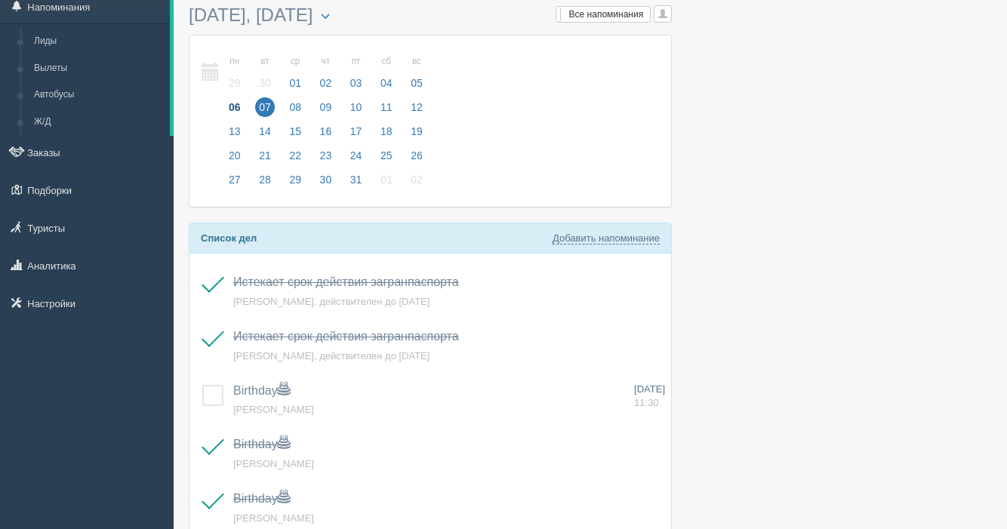
scroll to position [48, 0]
